Goal: Task Accomplishment & Management: Manage account settings

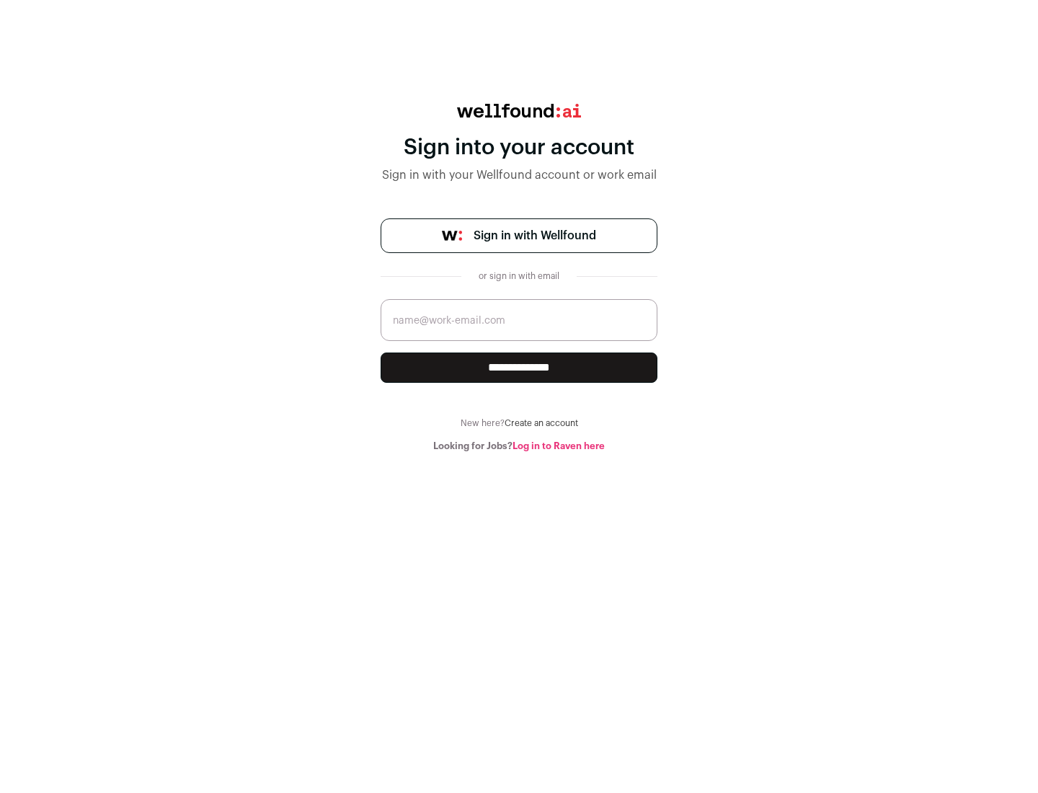
click at [534, 236] on span "Sign in with Wellfound" at bounding box center [535, 235] width 123 height 17
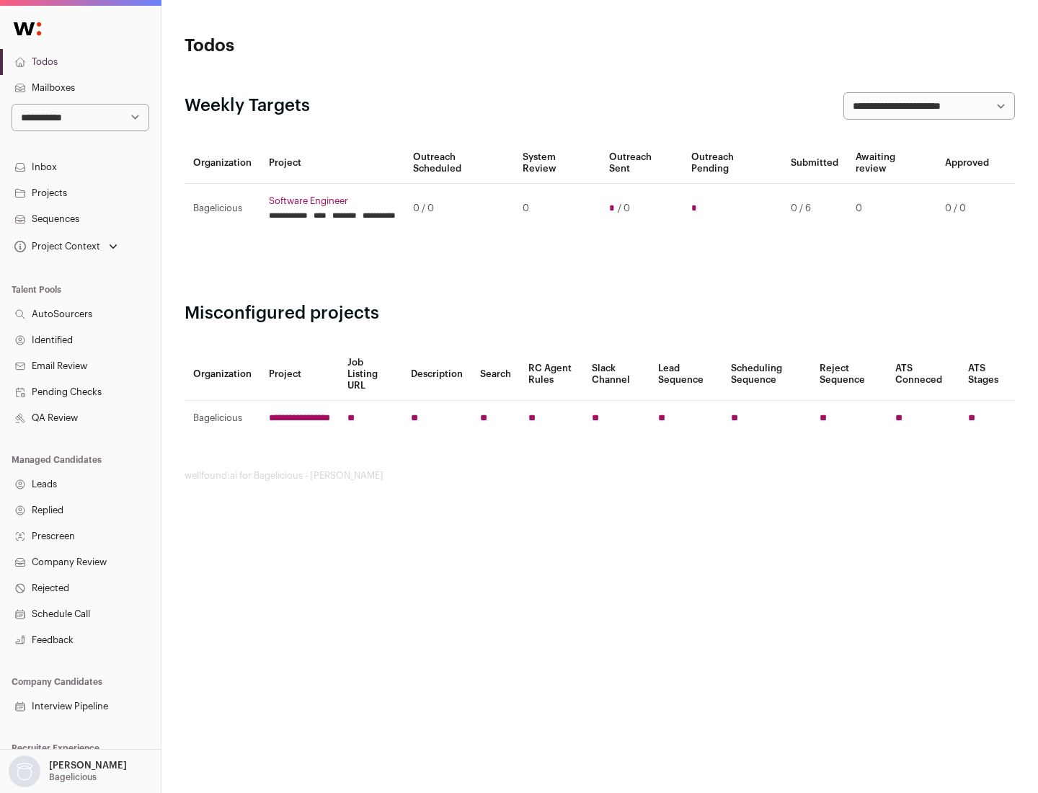
click at [80, 192] on link "Projects" at bounding box center [80, 193] width 161 height 26
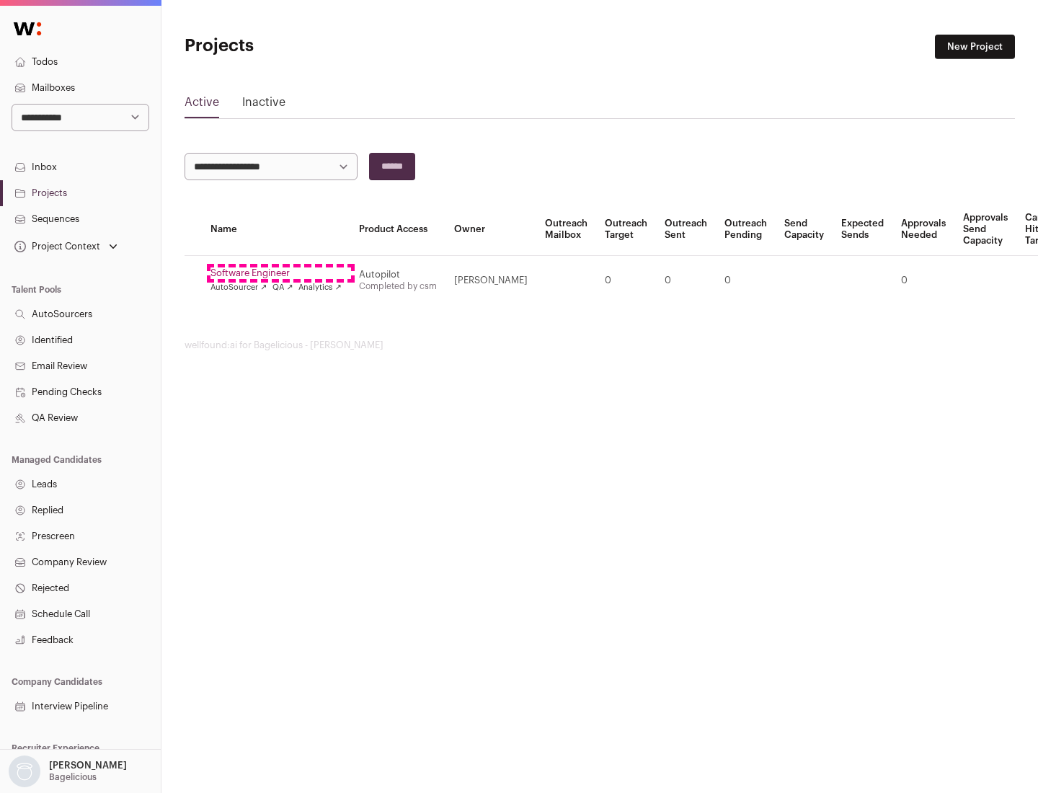
click at [280, 273] on link "Software Engineer" at bounding box center [276, 273] width 131 height 12
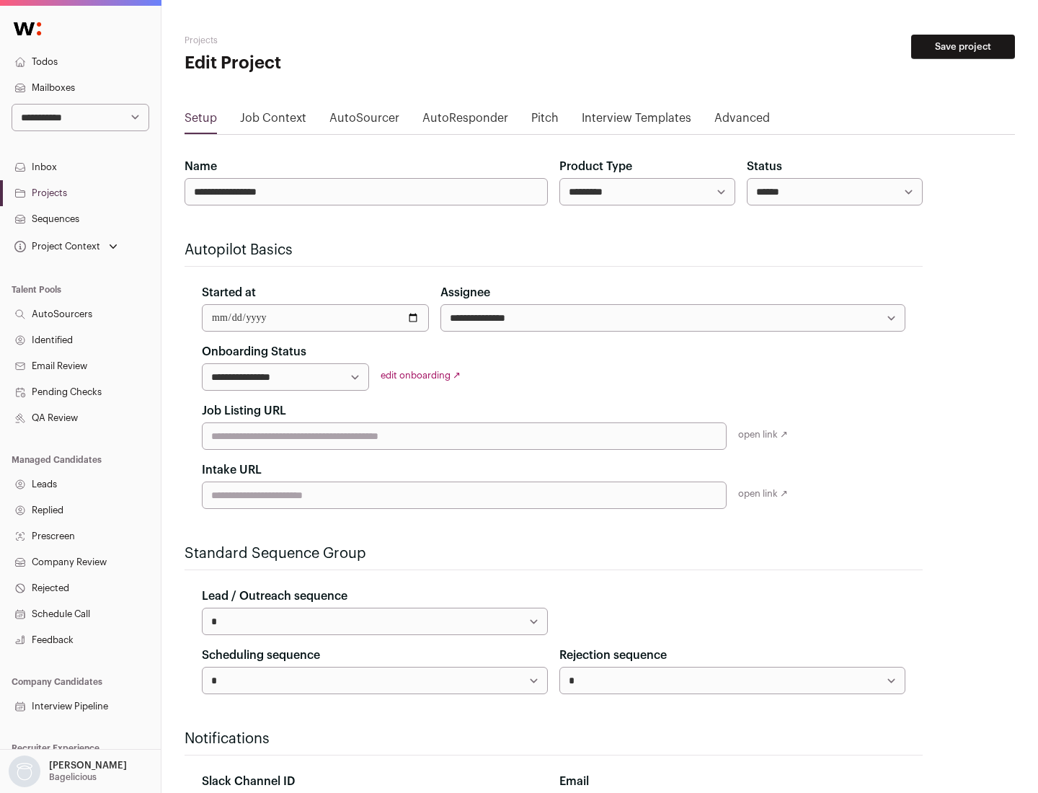
click at [963, 47] on button "Save project" at bounding box center [963, 47] width 104 height 25
